Goal: Find specific page/section

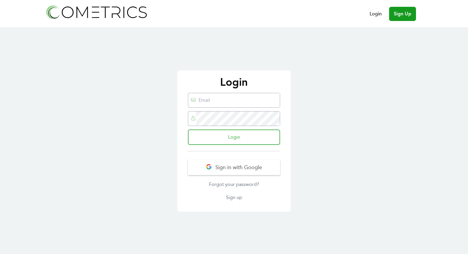
type input "[PERSON_NAME][EMAIL_ADDRESS][DOMAIN_NAME]"
click at [239, 137] on input "Login" at bounding box center [234, 137] width 92 height 15
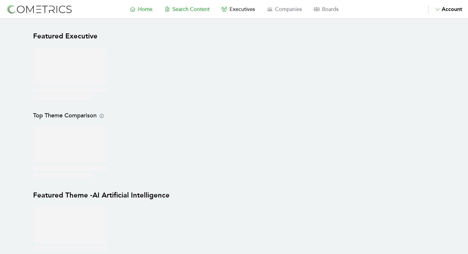
click at [200, 11] on span "Search Content" at bounding box center [191, 9] width 37 height 7
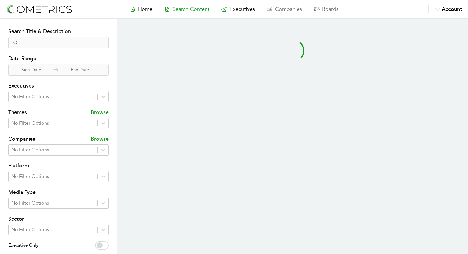
select select "50"
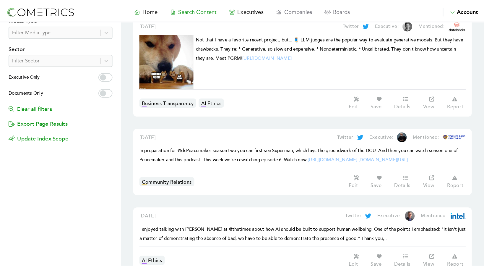
scroll to position [179, 0]
